Goal: Use online tool/utility

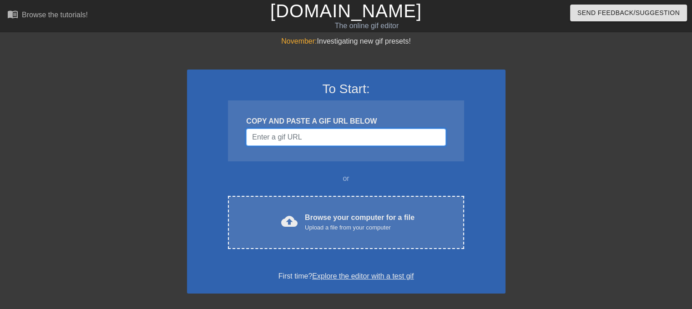
click at [283, 138] on input "Username" at bounding box center [345, 137] width 199 height 17
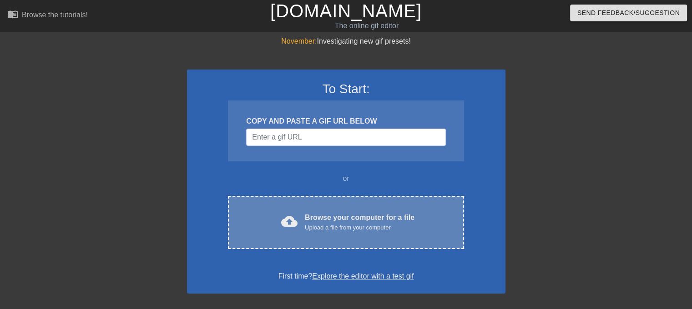
click at [296, 219] on span "cloud_upload" at bounding box center [289, 221] width 16 height 16
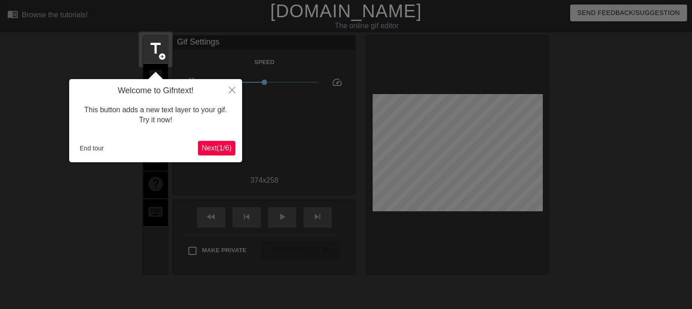
scroll to position [22, 0]
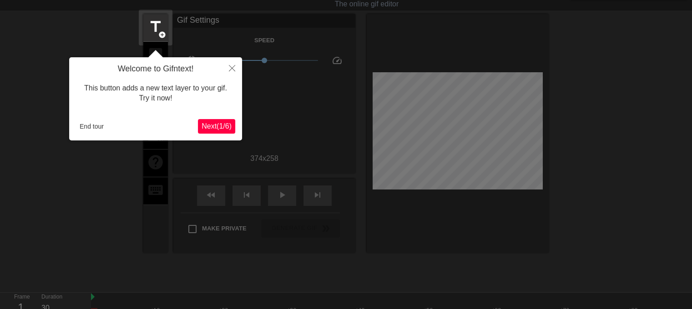
click at [229, 126] on span "Next ( 1 / 6 )" at bounding box center [216, 126] width 30 height 8
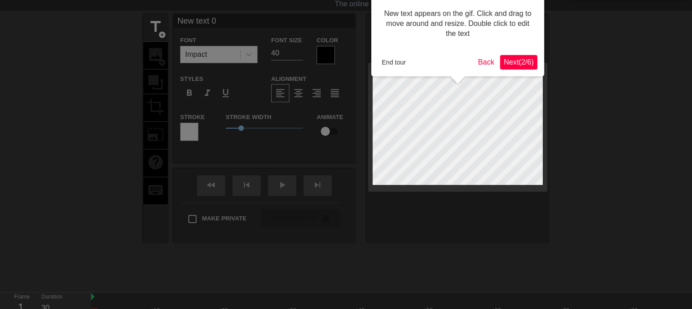
scroll to position [0, 0]
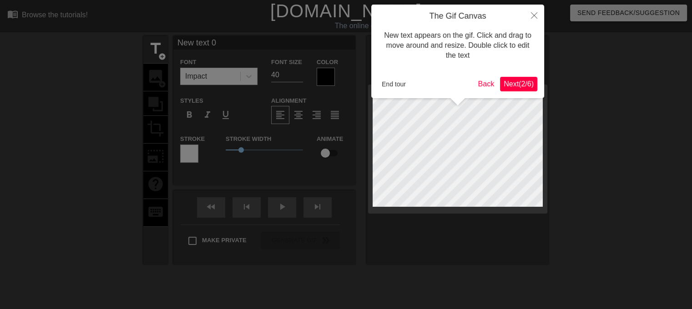
click at [509, 77] on button "Next ( 2 / 6 )" at bounding box center [518, 84] width 37 height 15
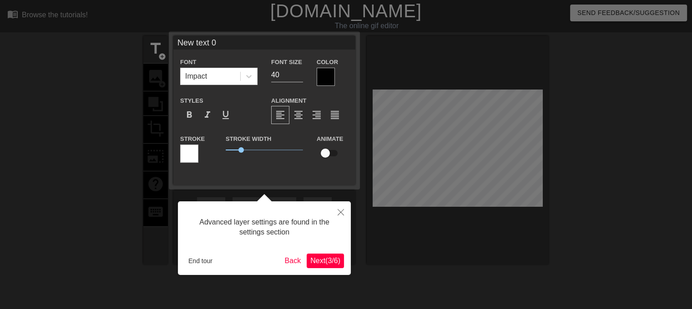
scroll to position [22, 0]
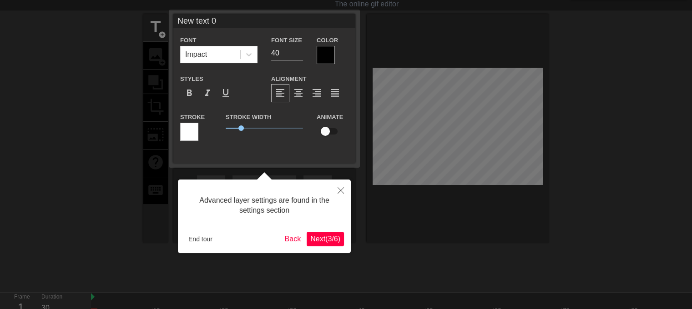
click at [316, 240] on span "Next ( 3 / 6 )" at bounding box center [325, 239] width 30 height 8
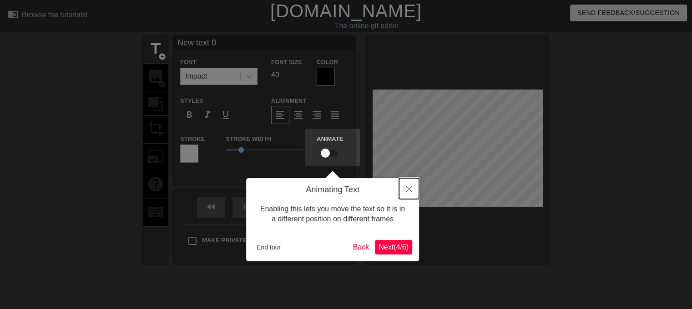
click at [408, 187] on icon "Close" at bounding box center [409, 189] width 6 height 6
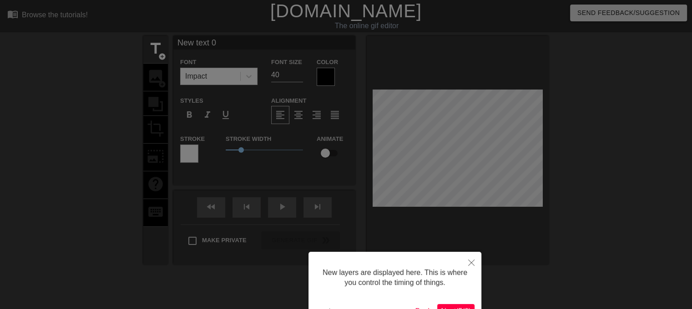
scroll to position [61, 0]
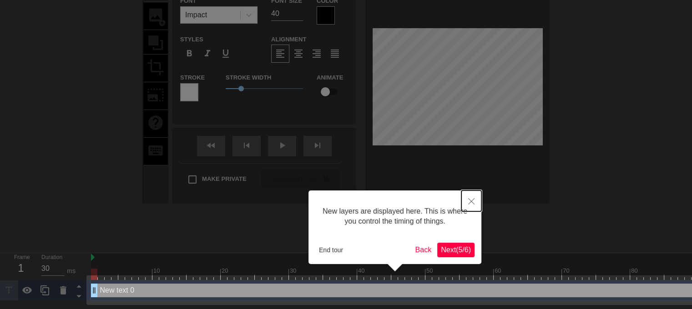
click at [473, 200] on icon "Close" at bounding box center [471, 201] width 6 height 6
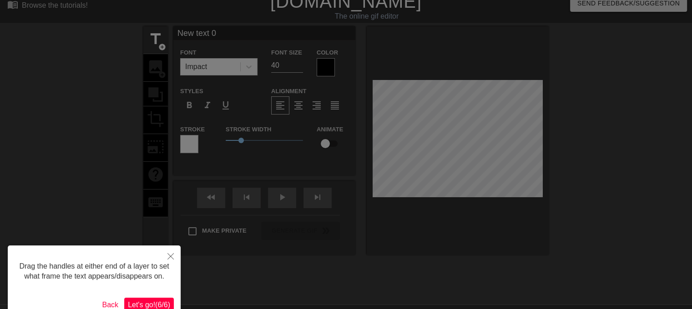
scroll to position [0, 0]
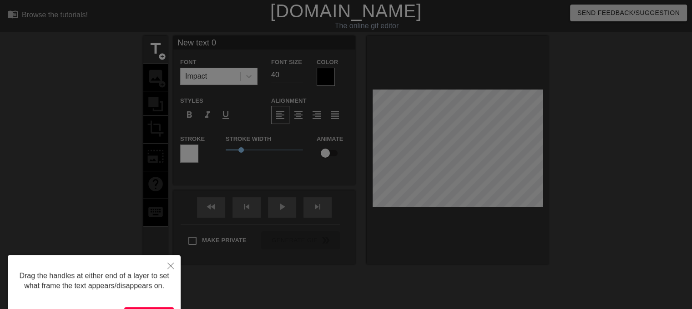
click at [171, 254] on div at bounding box center [346, 183] width 692 height 367
click at [174, 260] on button "Close" at bounding box center [170, 265] width 20 height 21
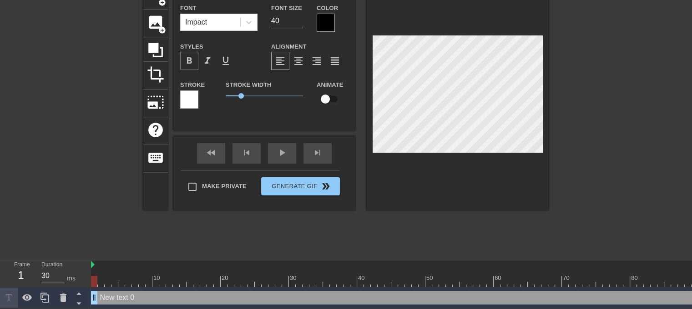
scroll to position [9, 0]
